Goal: Navigation & Orientation: Find specific page/section

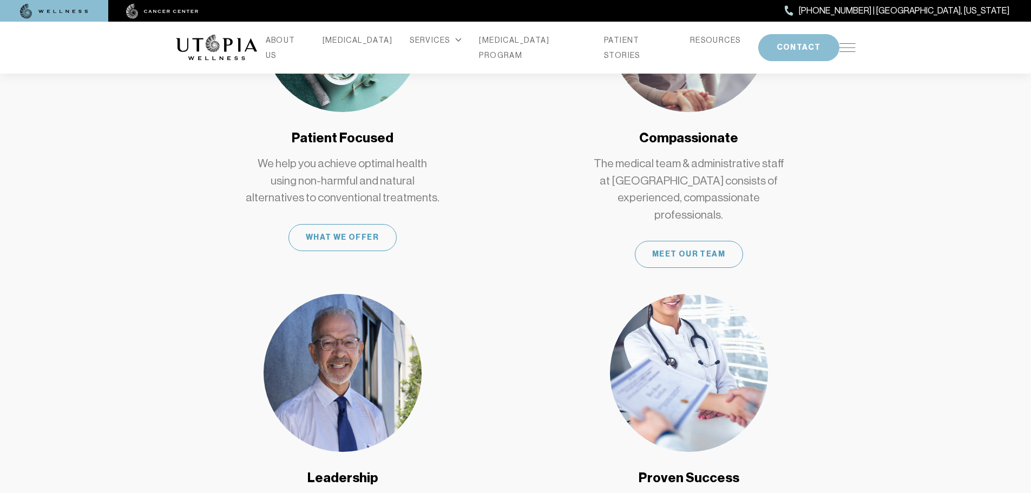
scroll to position [920, 0]
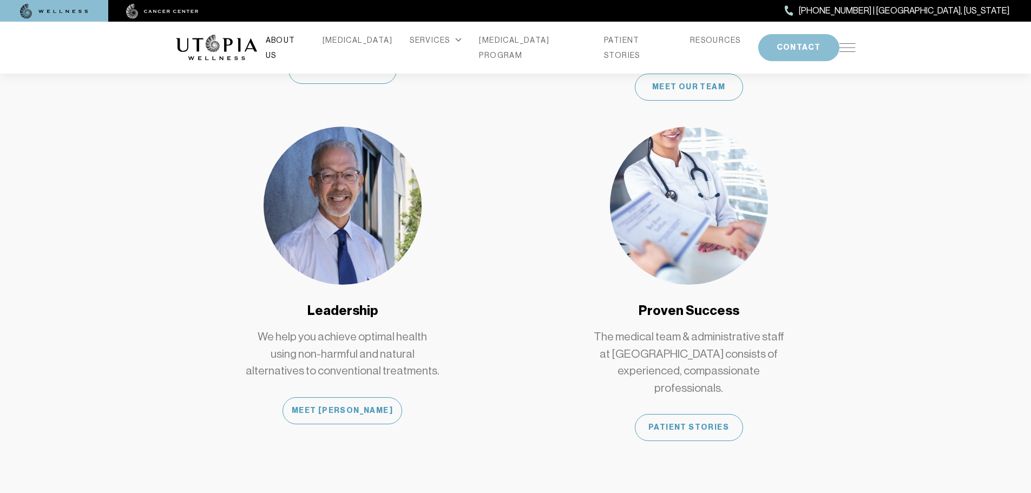
click at [292, 43] on link "ABOUT US" at bounding box center [286, 47] width 40 height 30
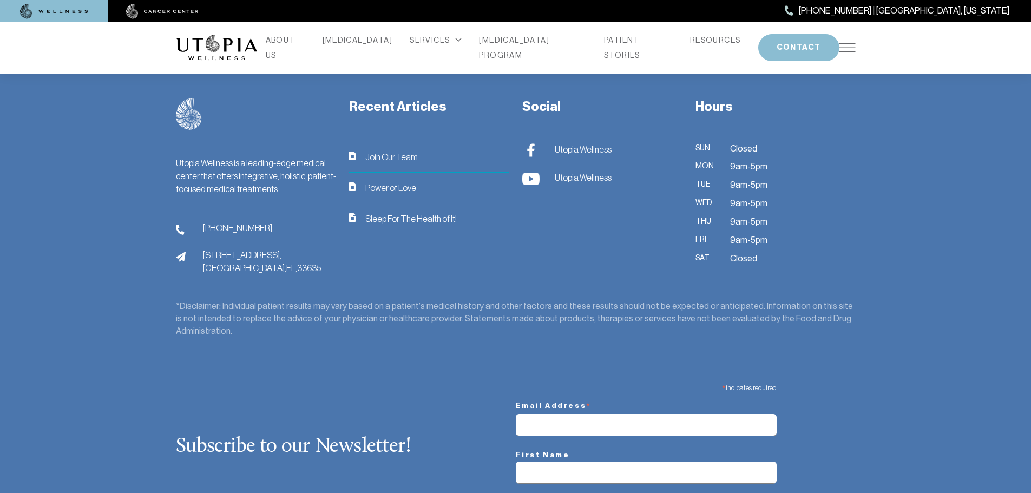
scroll to position [3057, 0]
